Goal: Task Accomplishment & Management: Use online tool/utility

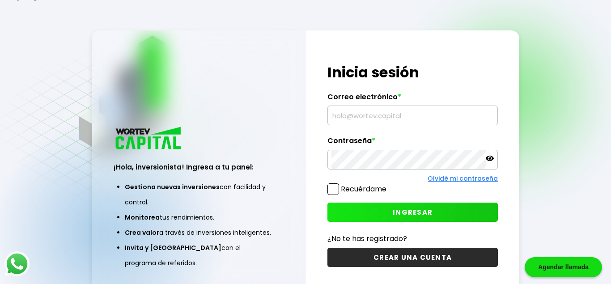
click at [321, 115] on div "¡Hola, inversionista! Ingresa tus credenciales para iniciar sesión Inicia sesió…" at bounding box center [412, 164] width 213 height 269
drag, startPoint x: 325, startPoint y: 115, endPoint x: 343, endPoint y: 116, distance: 17.5
click at [332, 116] on div "¡Hola, inversionista! Ingresa tus credenciales para iniciar sesión Inicia sesió…" at bounding box center [412, 164] width 213 height 269
click at [343, 116] on input "text" at bounding box center [413, 115] width 163 height 19
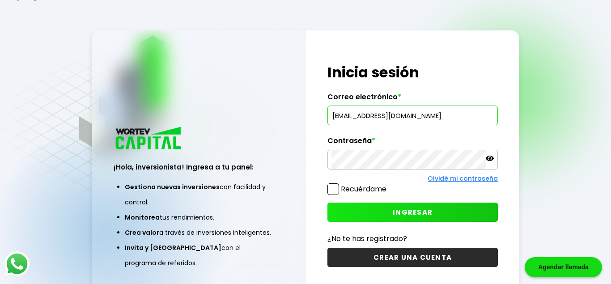
type input "[EMAIL_ADDRESS][DOMAIN_NAME]"
click at [340, 184] on label "Recuérdame" at bounding box center [357, 188] width 59 height 11
click at [388, 185] on input "Recuérdame" at bounding box center [388, 185] width 0 height 0
click at [370, 212] on button "INGRESAR" at bounding box center [413, 212] width 171 height 19
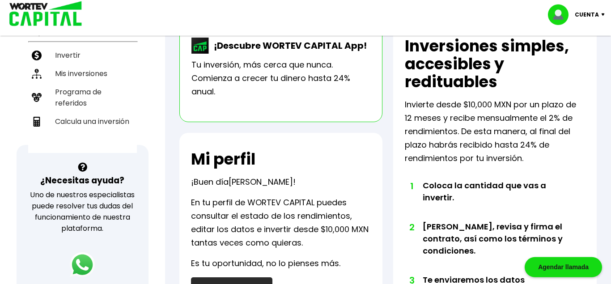
scroll to position [183, 0]
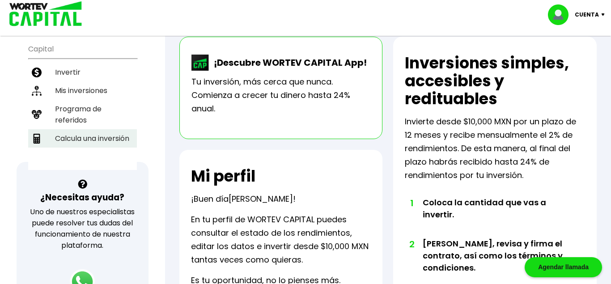
click at [122, 141] on li "Calcula una inversión" at bounding box center [82, 138] width 109 height 18
select select "1"
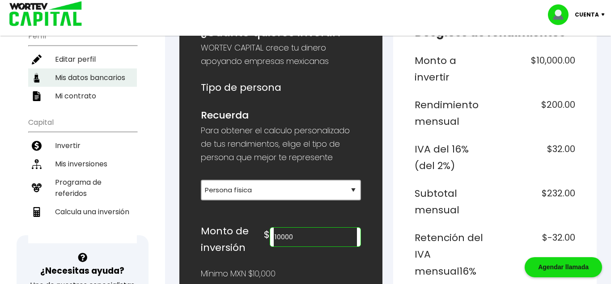
scroll to position [91, 0]
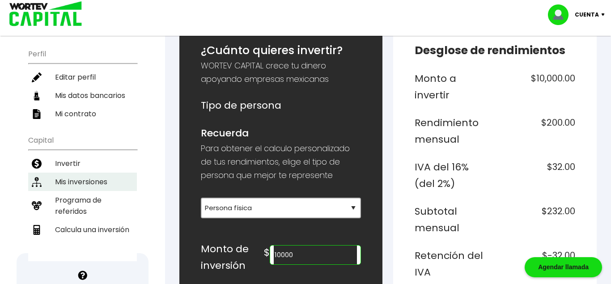
click at [83, 184] on li "Mis inversiones" at bounding box center [82, 182] width 109 height 18
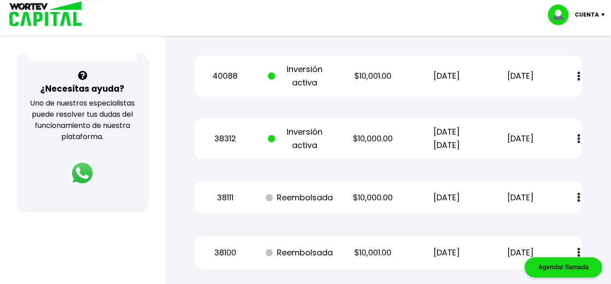
scroll to position [365, 0]
